Goal: Transaction & Acquisition: Purchase product/service

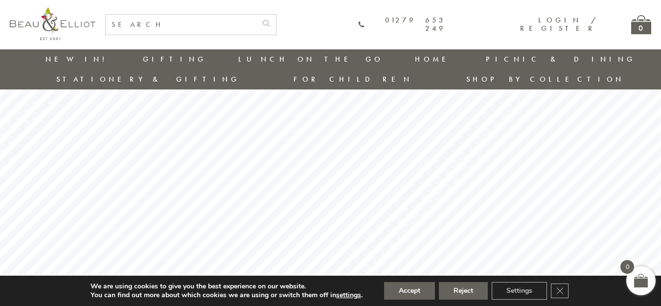
scroll to position [44, 0]
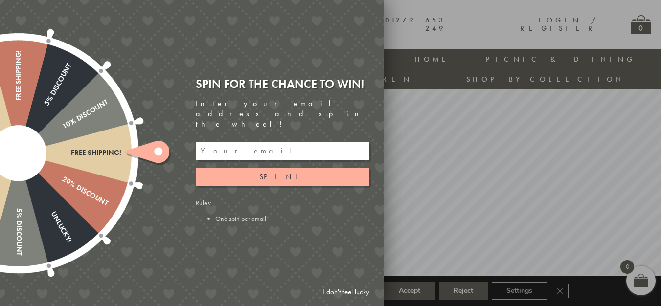
click at [345, 291] on link "I don't feel lucky" at bounding box center [346, 292] width 57 height 18
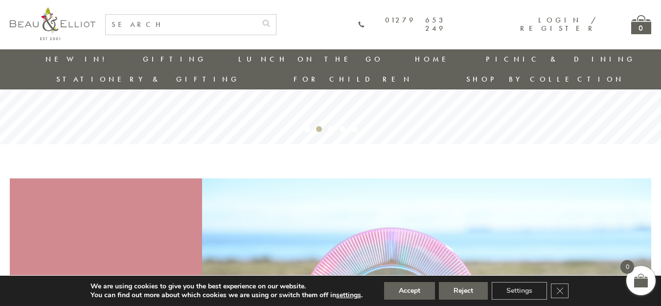
scroll to position [240, 1]
click at [305, 127] on rs-bullet "Video 2" at bounding box center [307, 130] width 6 height 6
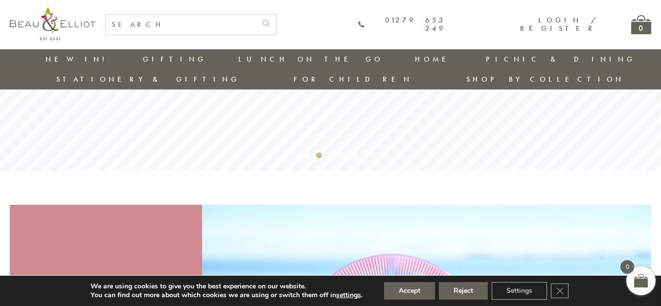
scroll to position [204, 0]
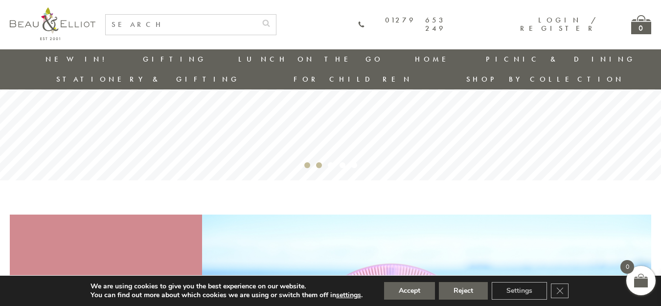
click at [305, 162] on rs-bullet "Video 2" at bounding box center [307, 165] width 6 height 6
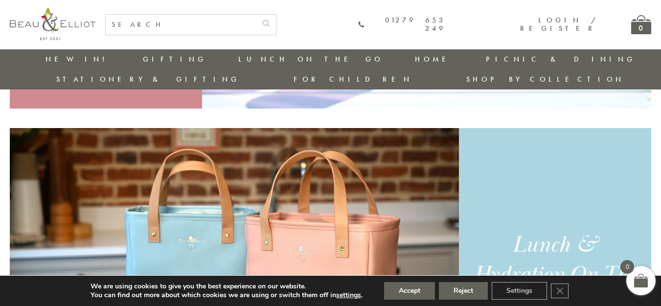
scroll to position [689, 0]
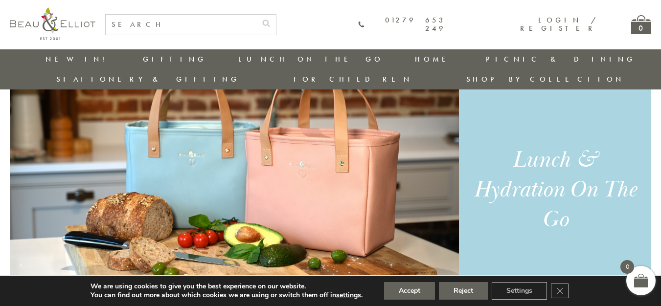
click at [481, 190] on div "Lunch & Hydration On The Go" at bounding box center [554, 190] width 165 height 90
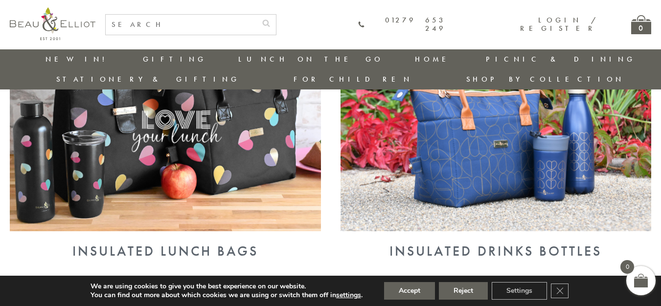
scroll to position [439, 0]
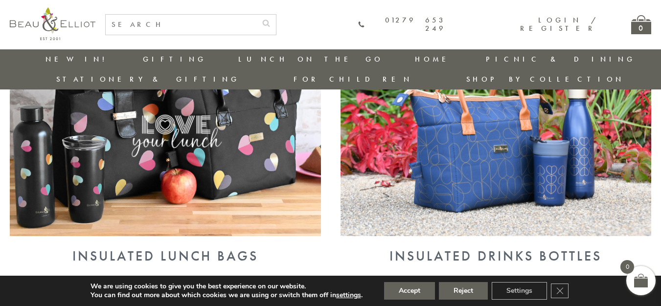
click at [226, 138] on img at bounding box center [165, 123] width 311 height 226
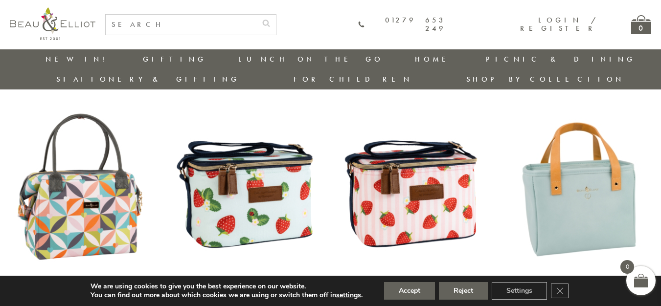
scroll to position [647, 1]
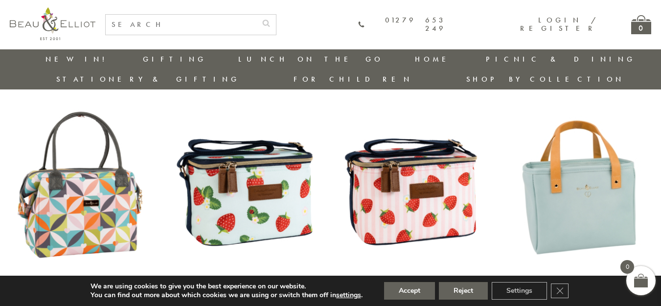
click at [445, 164] on img at bounding box center [414, 185] width 146 height 188
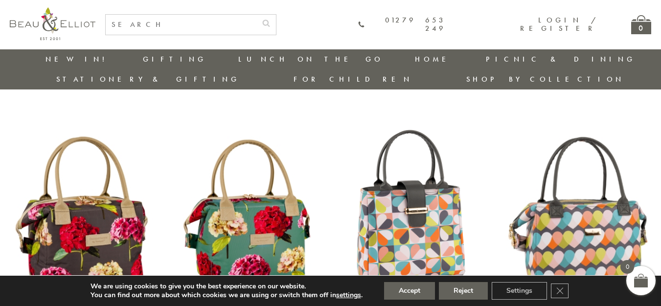
scroll to position [0, 1]
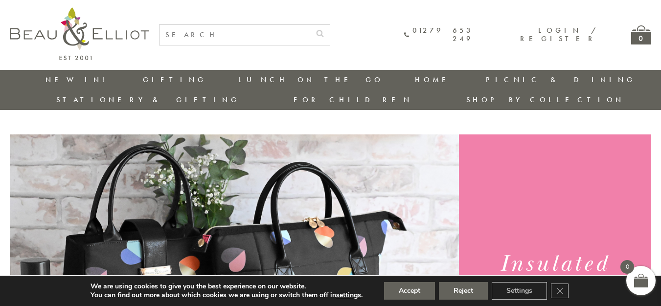
click at [46, 78] on link "New in!" at bounding box center [79, 80] width 66 height 10
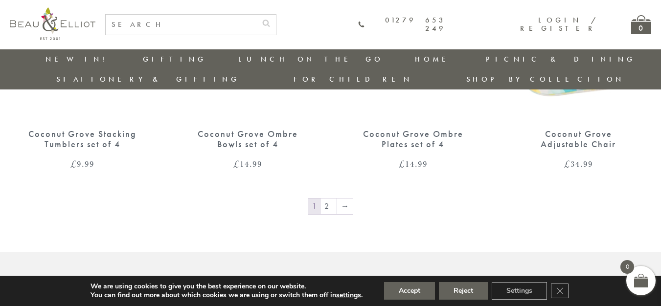
scroll to position [1654, 0]
click at [328, 199] on link "2" at bounding box center [329, 207] width 16 height 16
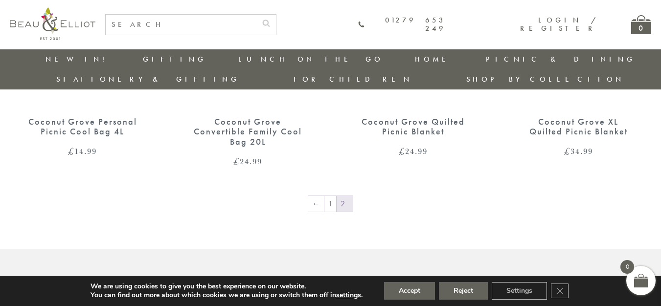
scroll to position [533, 0]
click at [311, 196] on link "←" at bounding box center [316, 204] width 16 height 16
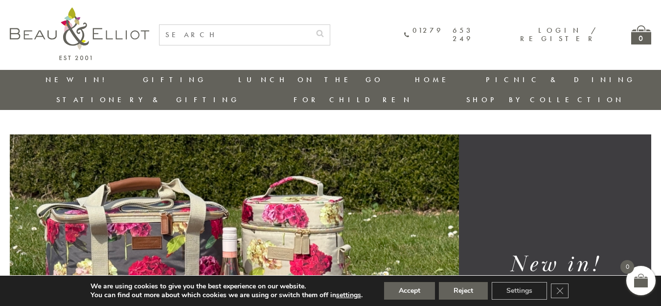
click at [91, 43] on img at bounding box center [79, 33] width 139 height 53
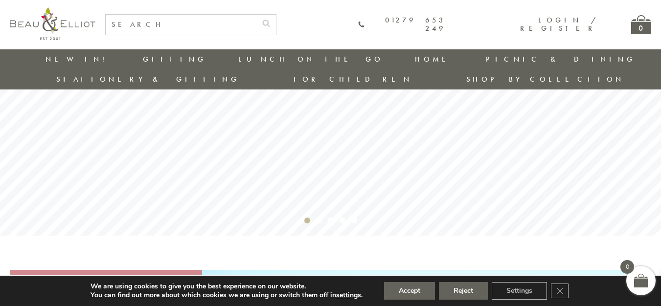
scroll to position [148, 0]
click at [318, 218] on rs-bullet "Video 2" at bounding box center [319, 221] width 6 height 6
click at [330, 218] on rs-bullet "Video 2" at bounding box center [331, 221] width 6 height 6
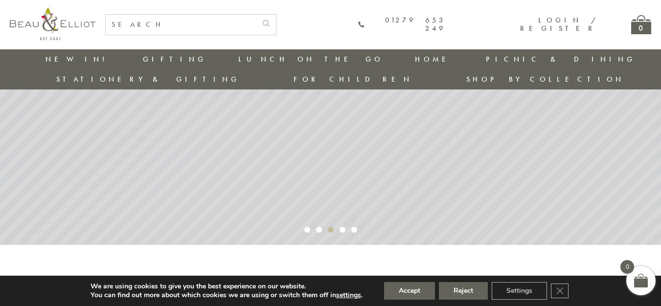
scroll to position [140, 0]
click at [352, 226] on rs-bullet "Video 1" at bounding box center [354, 229] width 6 height 6
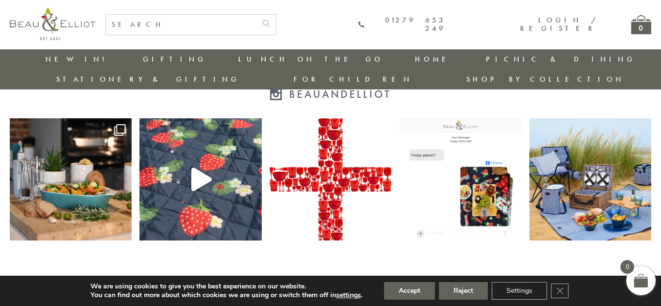
scroll to position [1885, 1]
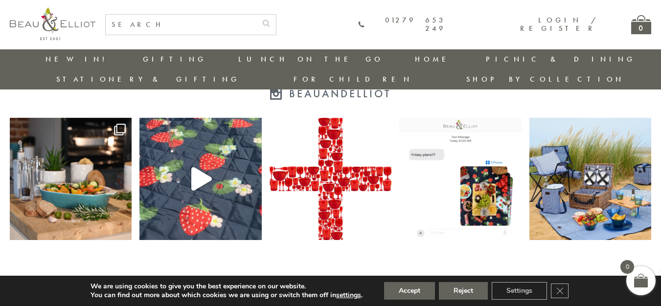
click at [205, 22] on input "text" at bounding box center [181, 25] width 151 height 20
type input "convertible lunch bag"
click at [256, 15] on button "submit" at bounding box center [266, 23] width 20 height 16
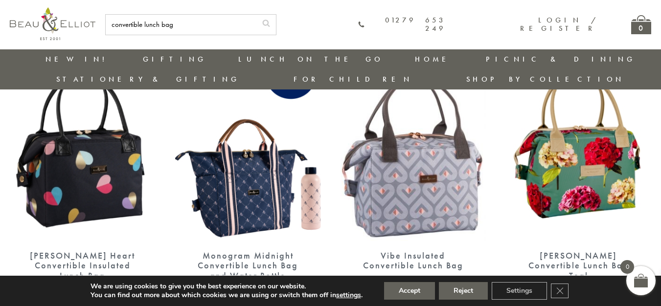
scroll to position [681, 0]
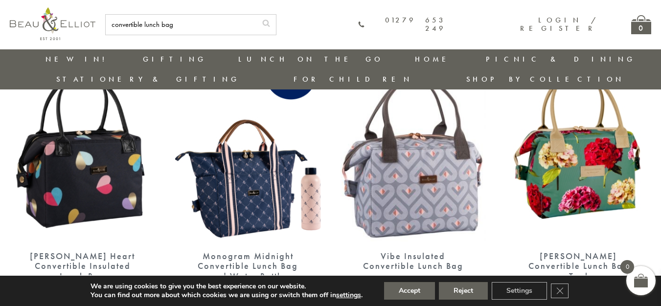
click at [252, 143] on img at bounding box center [248, 148] width 146 height 188
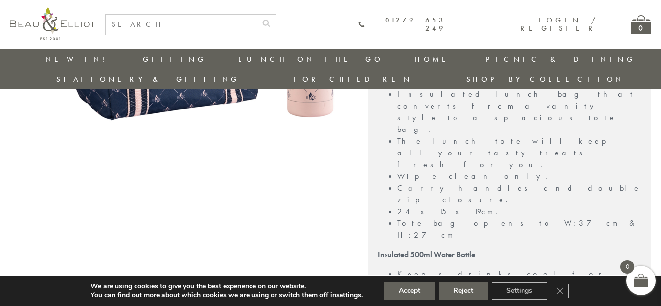
scroll to position [0, 1]
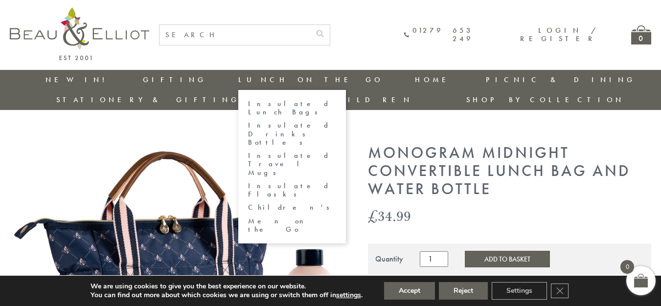
click at [248, 102] on link "Insulated Lunch Bags" at bounding box center [292, 108] width 88 height 17
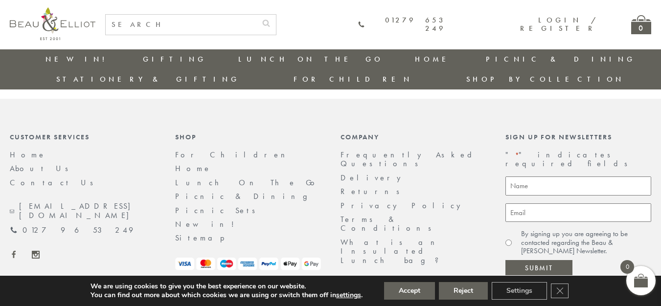
scroll to position [1654, 1]
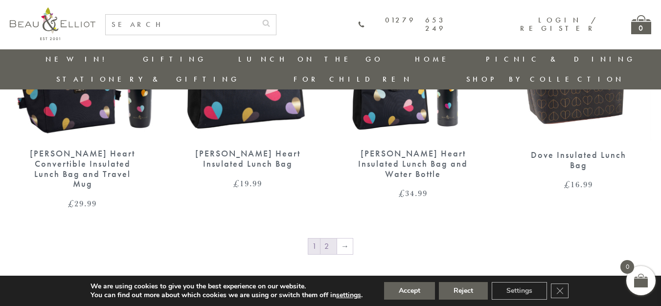
click at [328, 239] on link "2" at bounding box center [329, 247] width 16 height 16
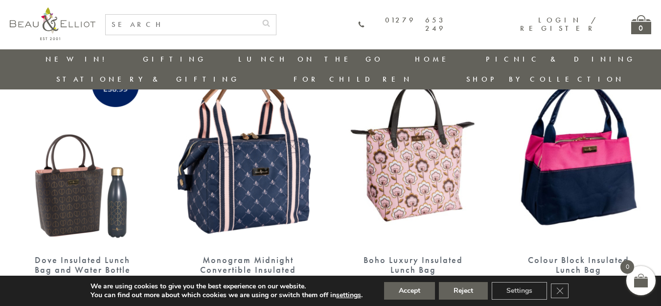
scroll to position [373, 0]
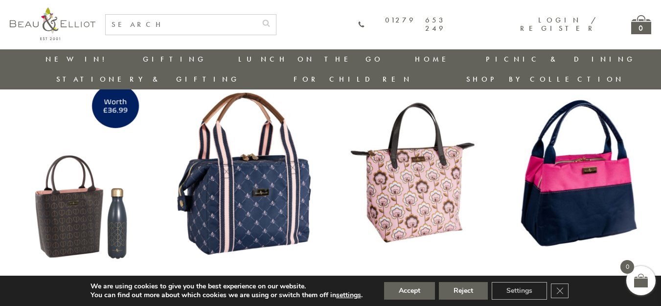
click at [256, 169] on img at bounding box center [248, 172] width 146 height 188
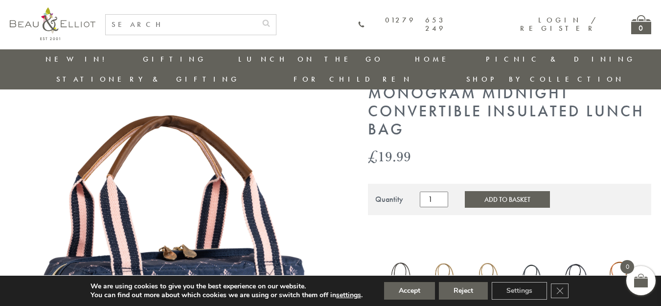
scroll to position [39, 0]
